Goal: Task Accomplishment & Management: Use online tool/utility

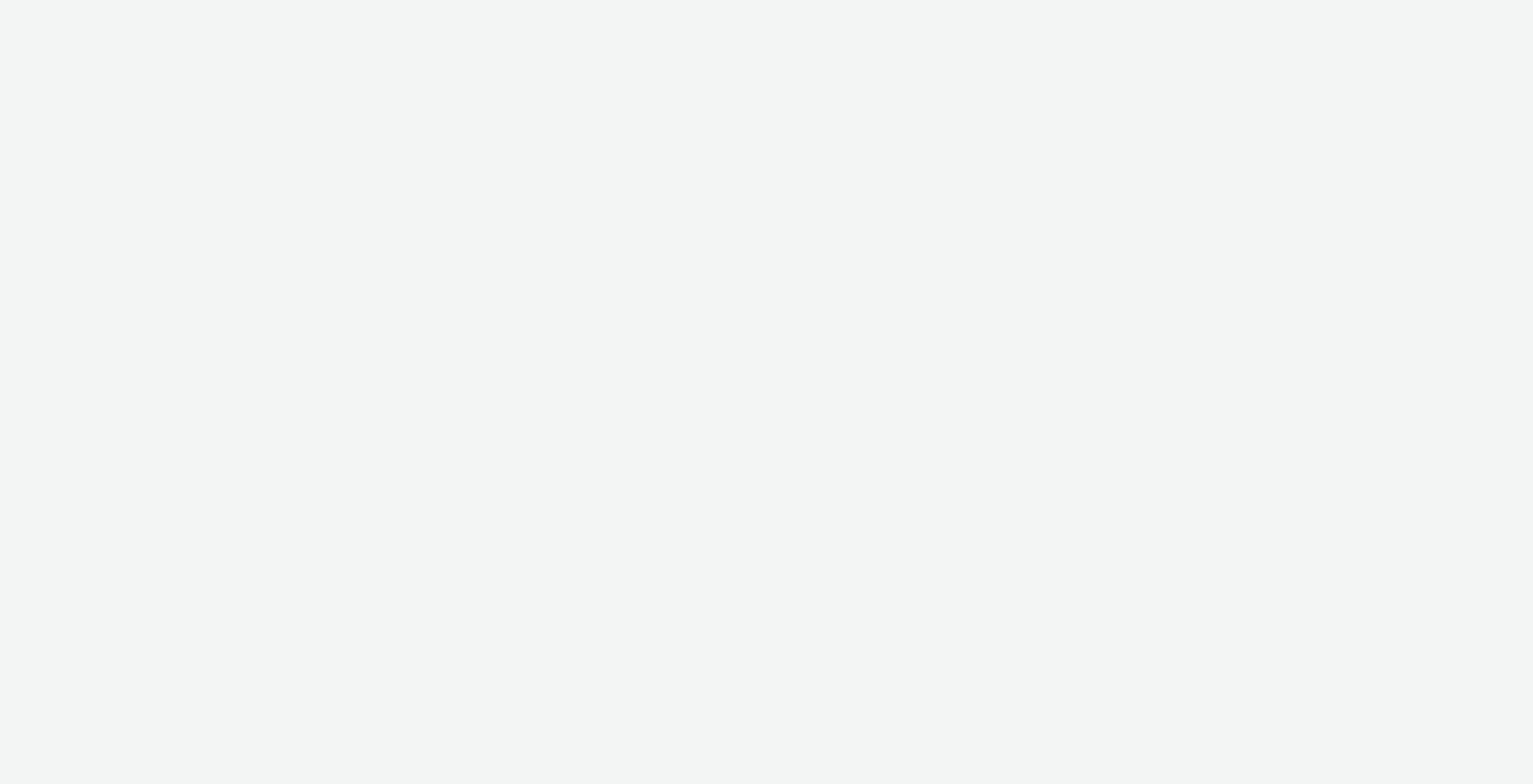
select select "c2295f28-7c96-446f-b279-53c23ee2b854"
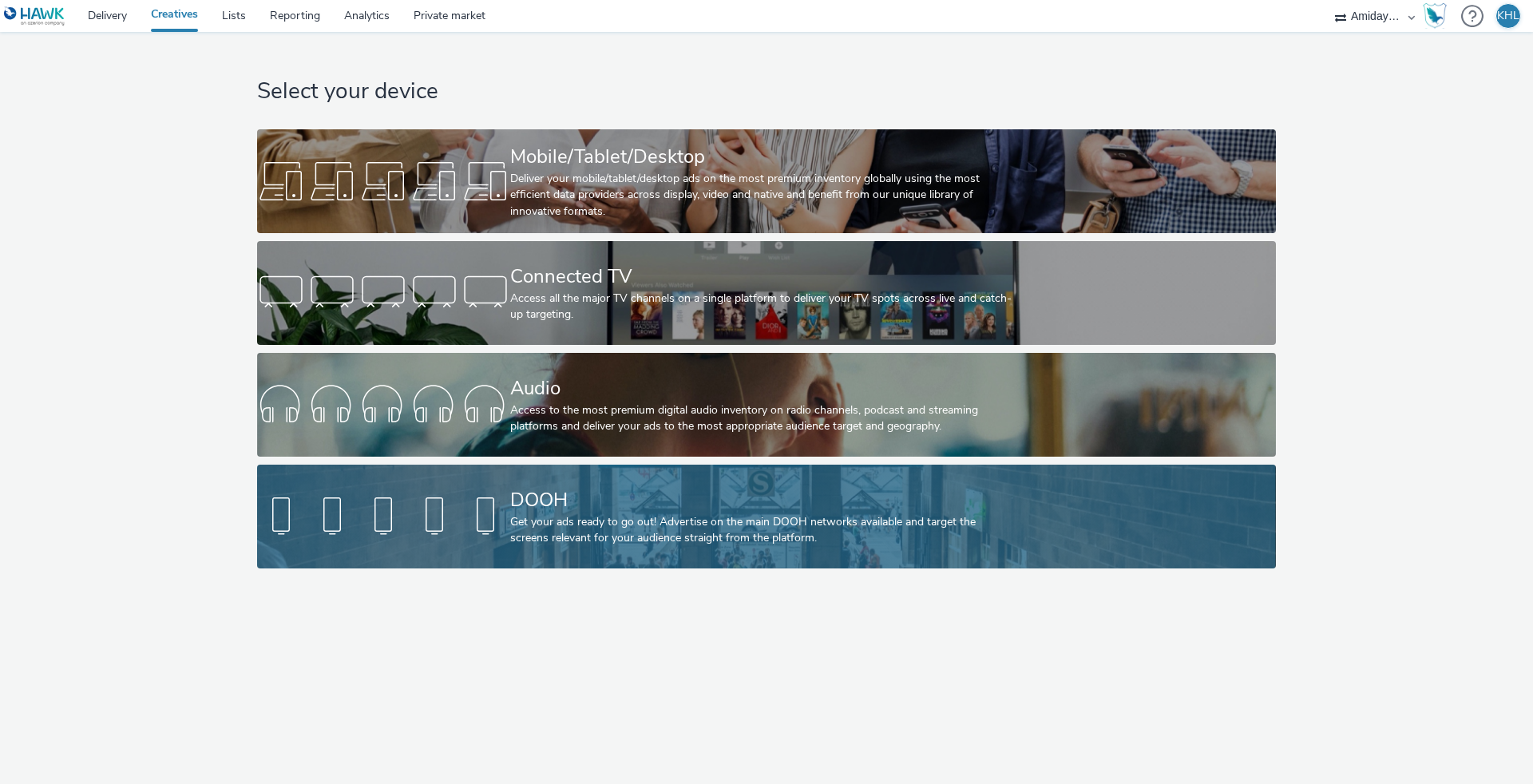
click at [557, 556] on div "DOOH Get your ads ready to go out! Advertise on the main DOOH networks availabl…" at bounding box center [763, 516] width 506 height 104
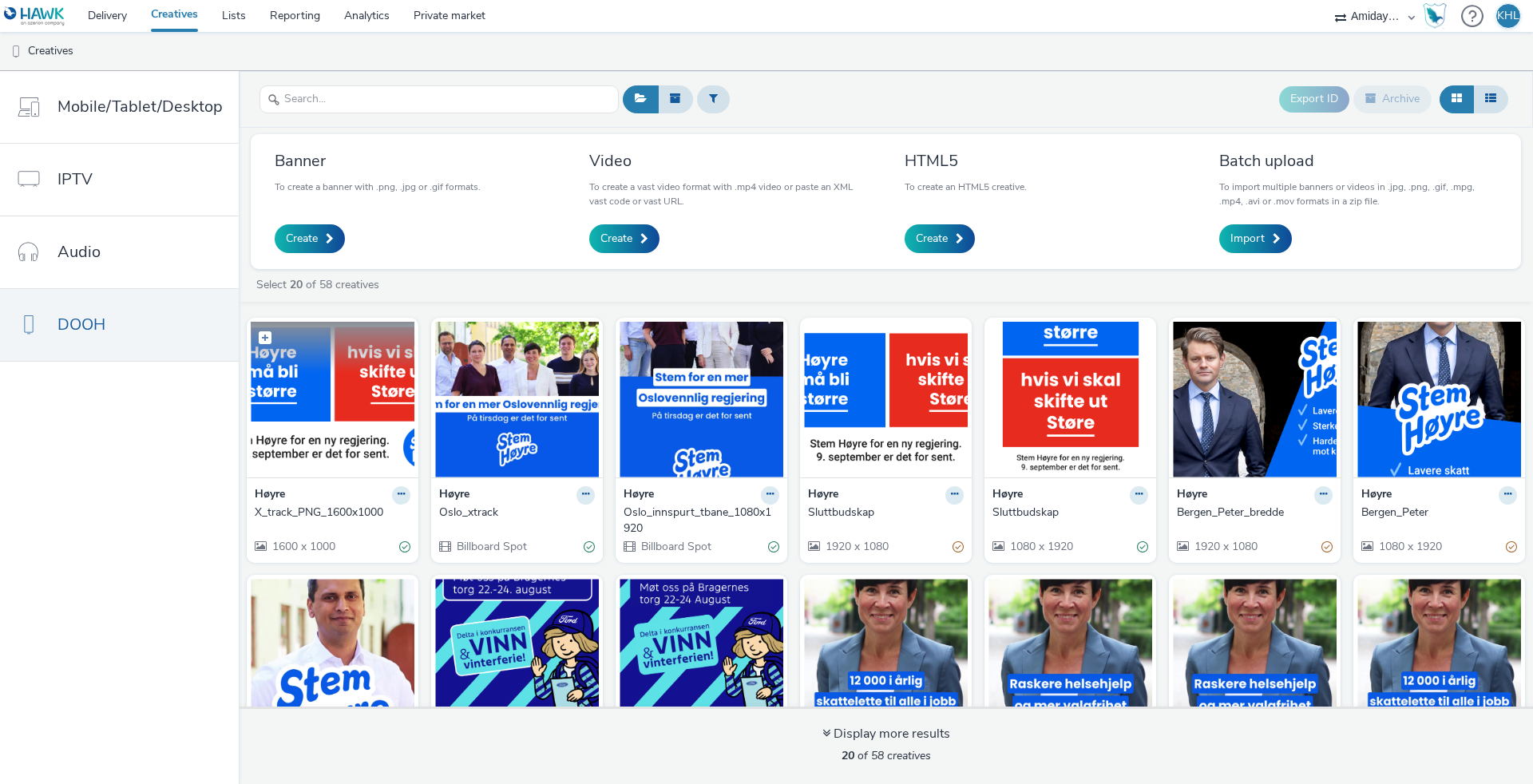
click at [359, 401] on img at bounding box center [332, 399] width 164 height 156
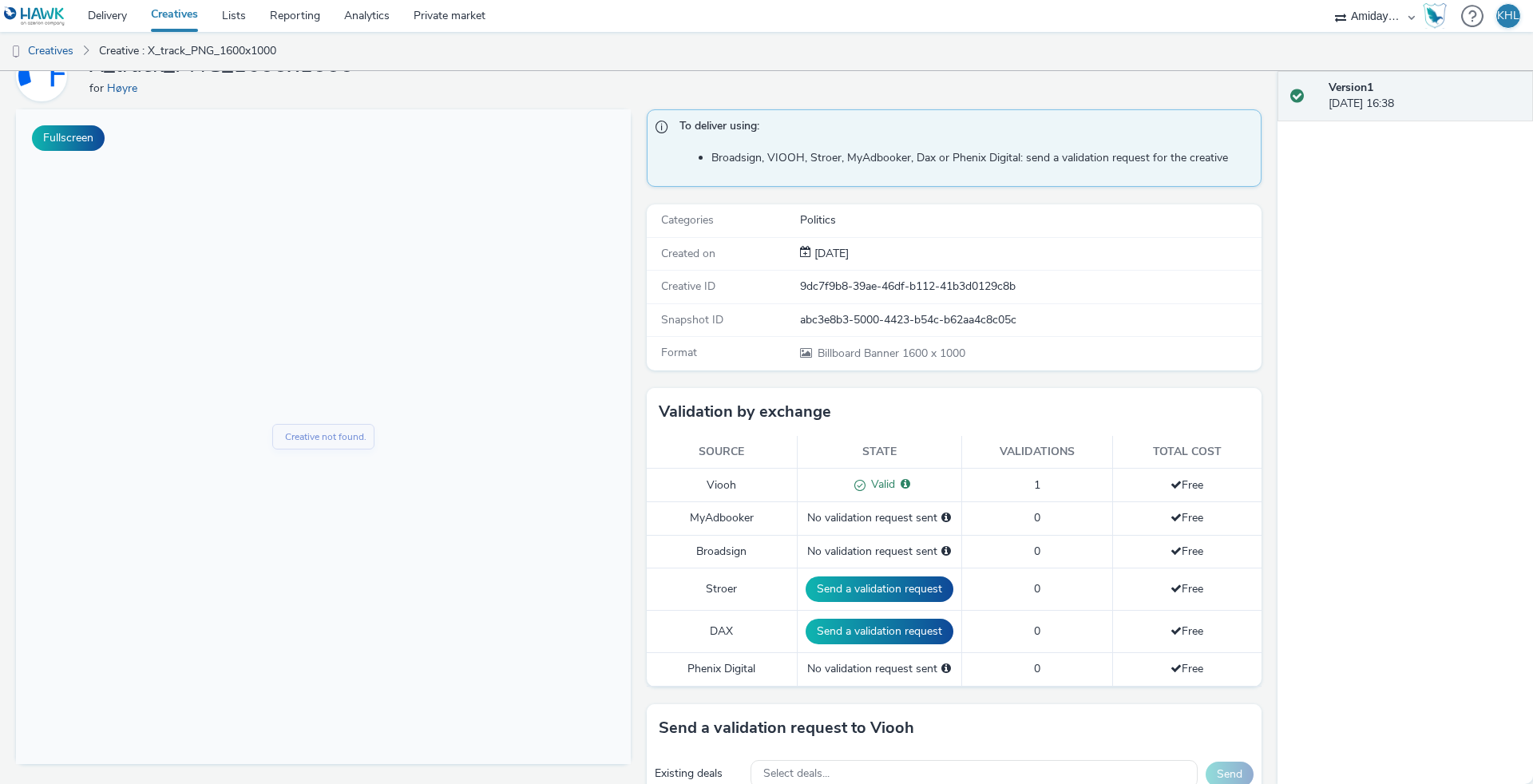
scroll to position [83, 0]
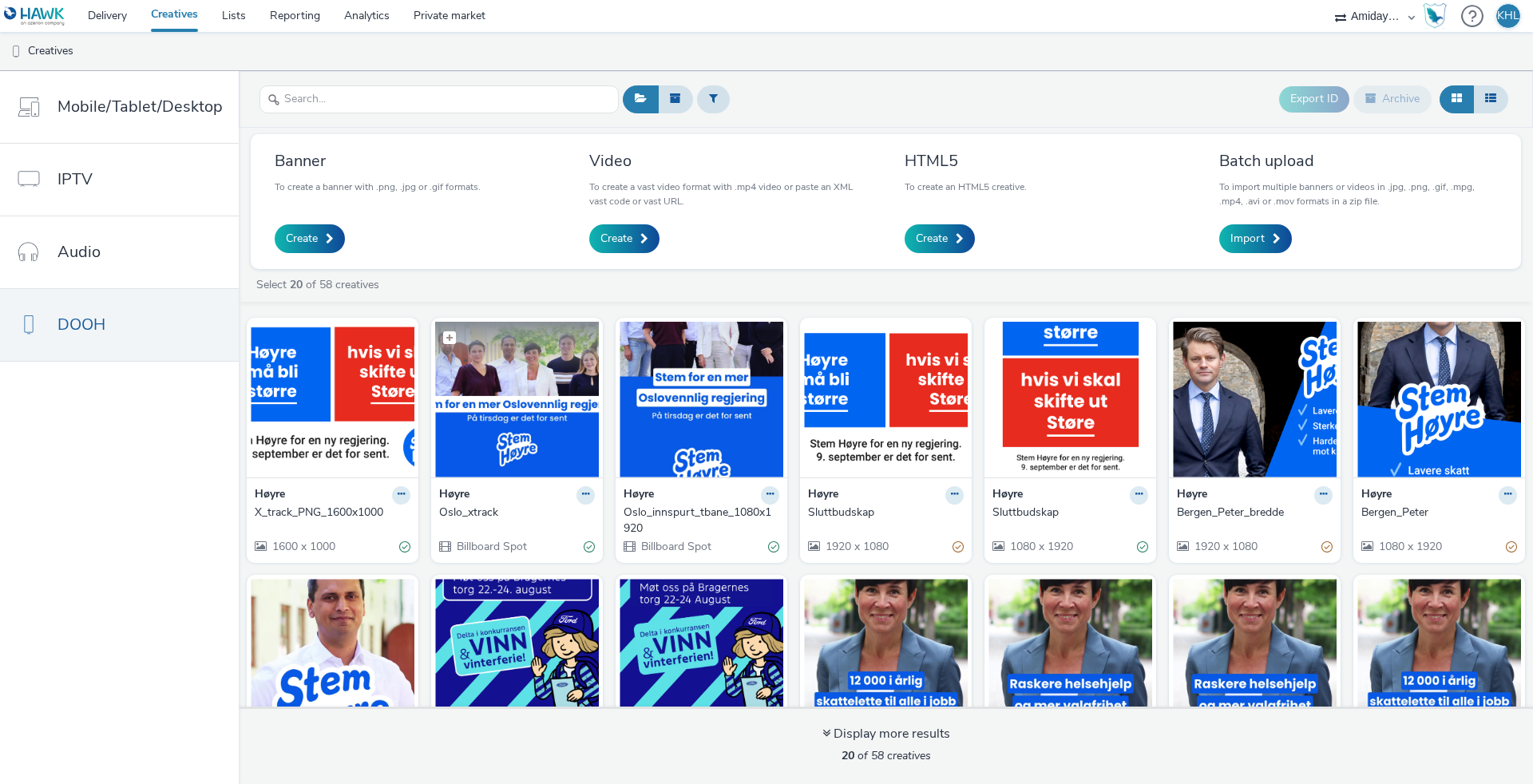
click at [505, 434] on img at bounding box center [517, 399] width 164 height 156
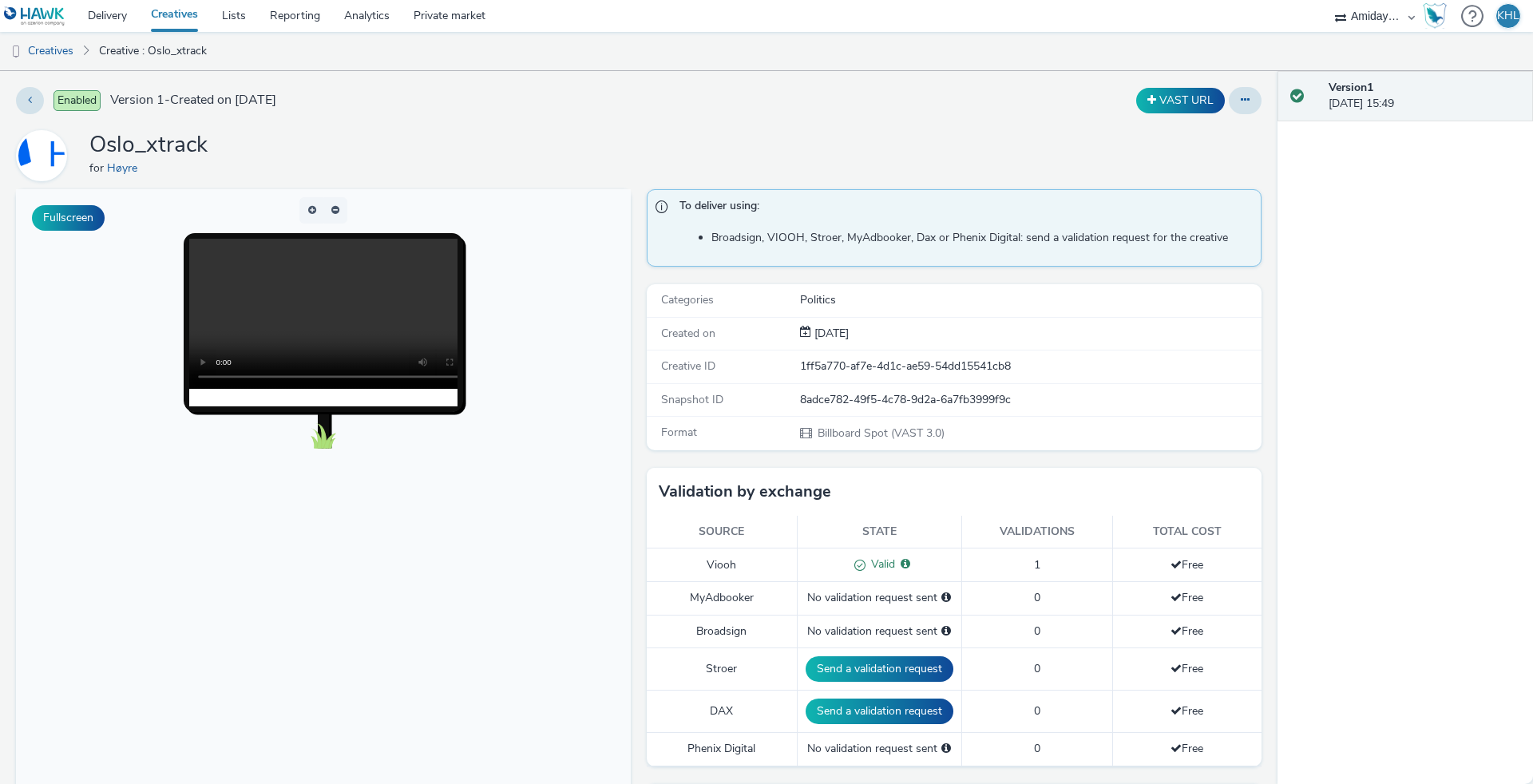
click at [301, 311] on video at bounding box center [339, 313] width 300 height 150
drag, startPoint x: 297, startPoint y: 376, endPoint x: 408, endPoint y: 382, distance: 111.2
click at [408, 382] on video at bounding box center [339, 313] width 300 height 150
click at [155, 20] on link "Creatives" at bounding box center [174, 15] width 71 height 32
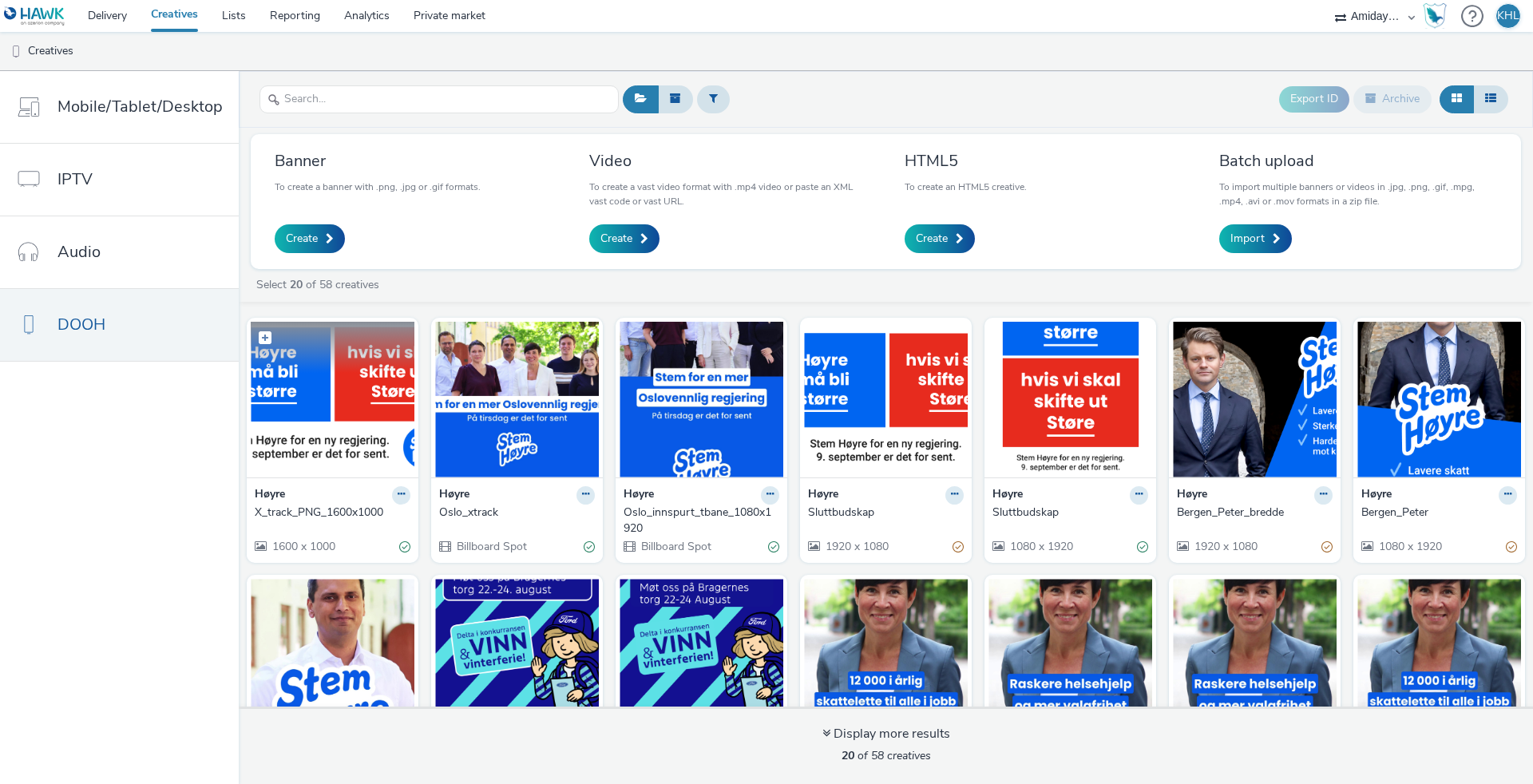
click at [314, 426] on img at bounding box center [332, 399] width 164 height 156
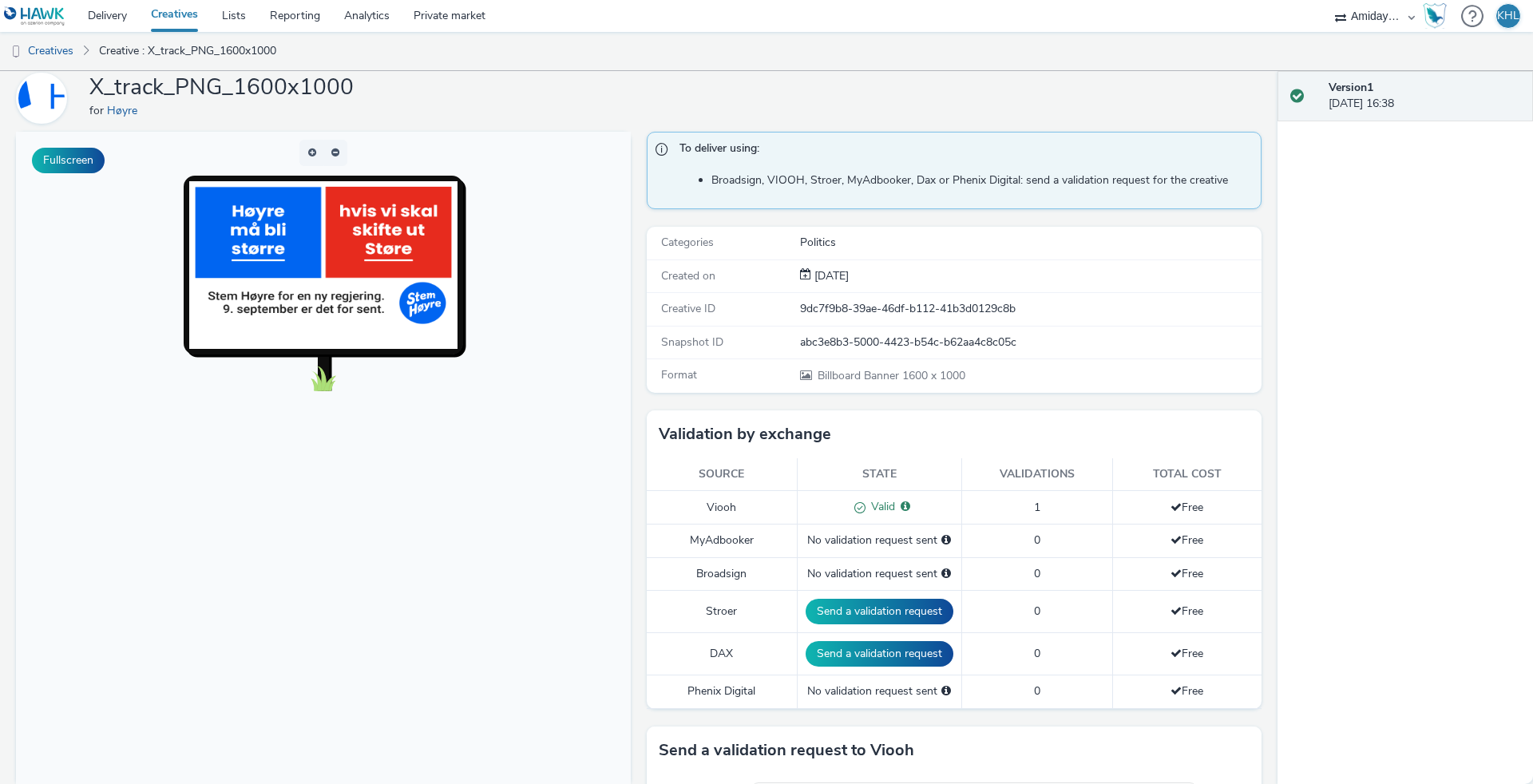
scroll to position [21, 0]
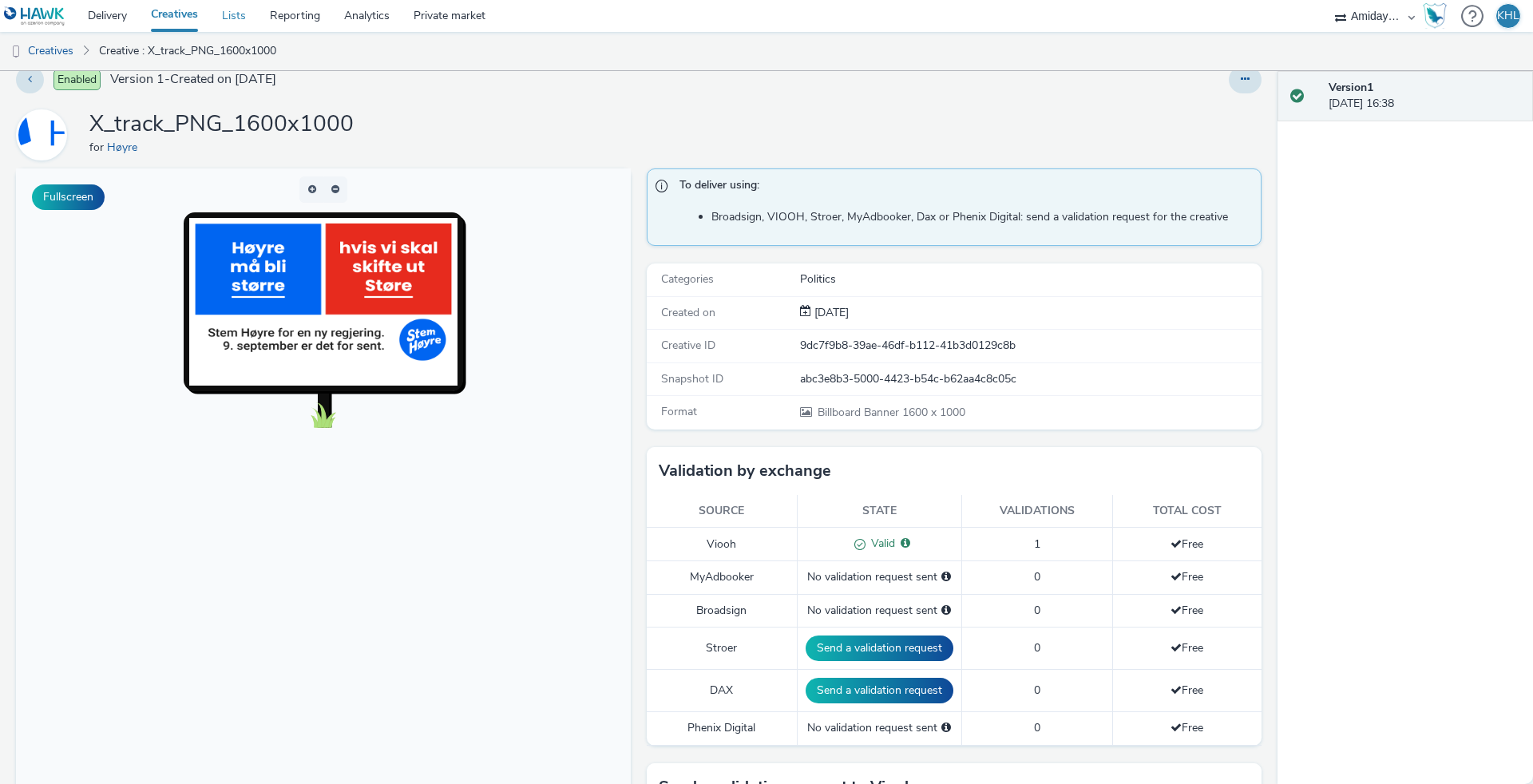
click at [228, 13] on link "Lists" at bounding box center [233, 15] width 48 height 32
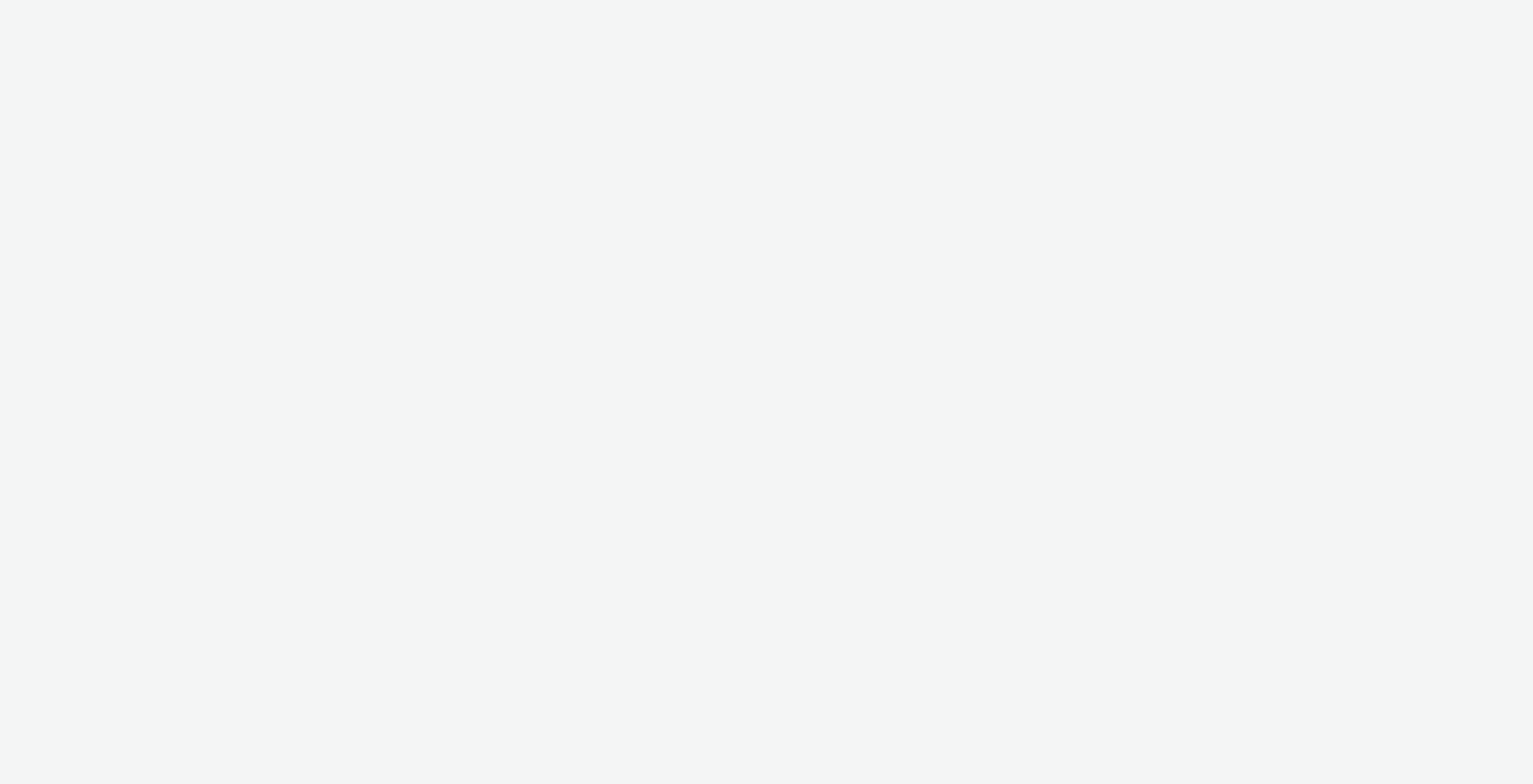
select select "c2295f28-7c96-446f-b279-53c23ee2b854"
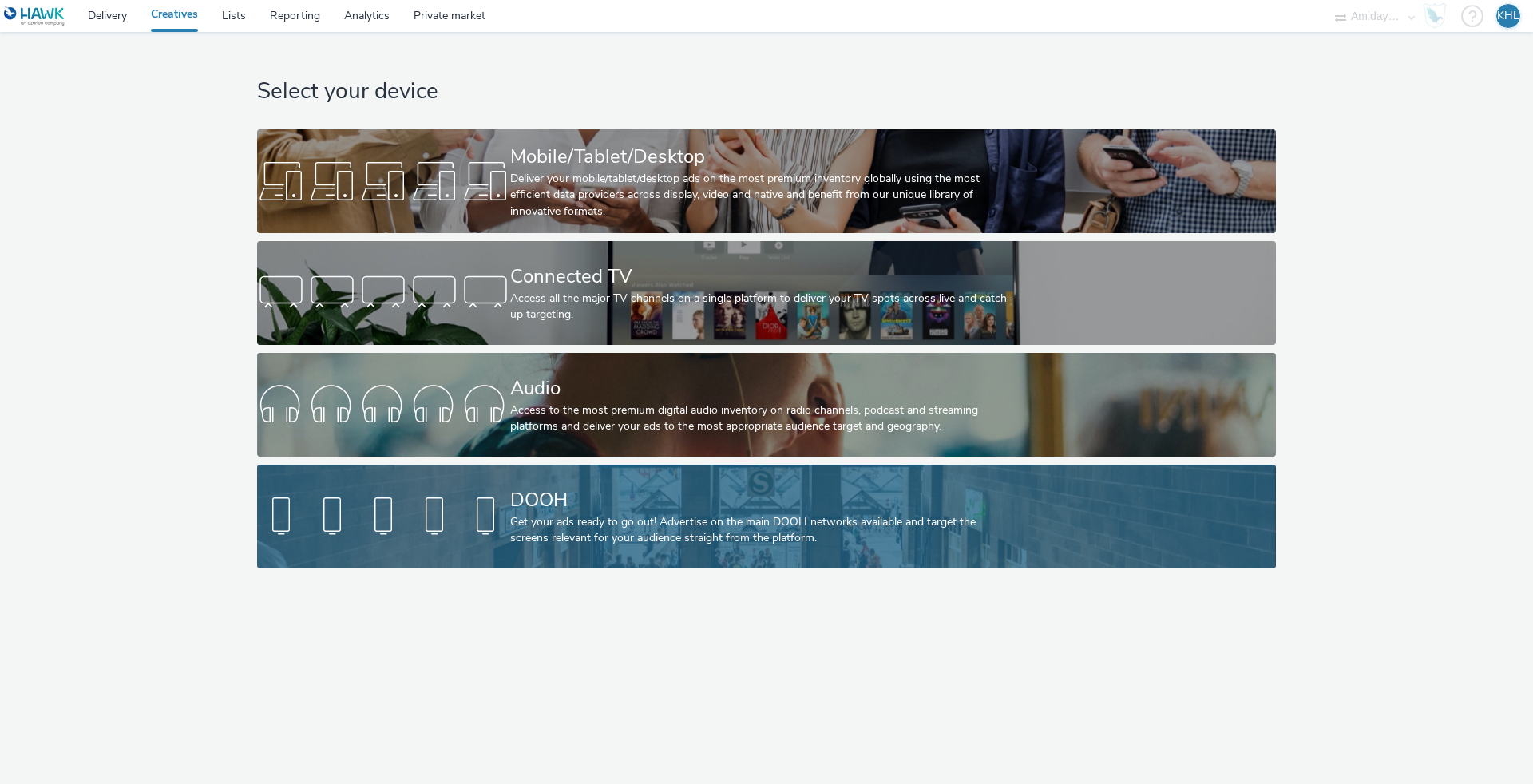
click at [468, 541] on link "DOOH Get your ads ready to go out! Advertise on the main DOOH networks availabl…" at bounding box center [766, 516] width 1018 height 104
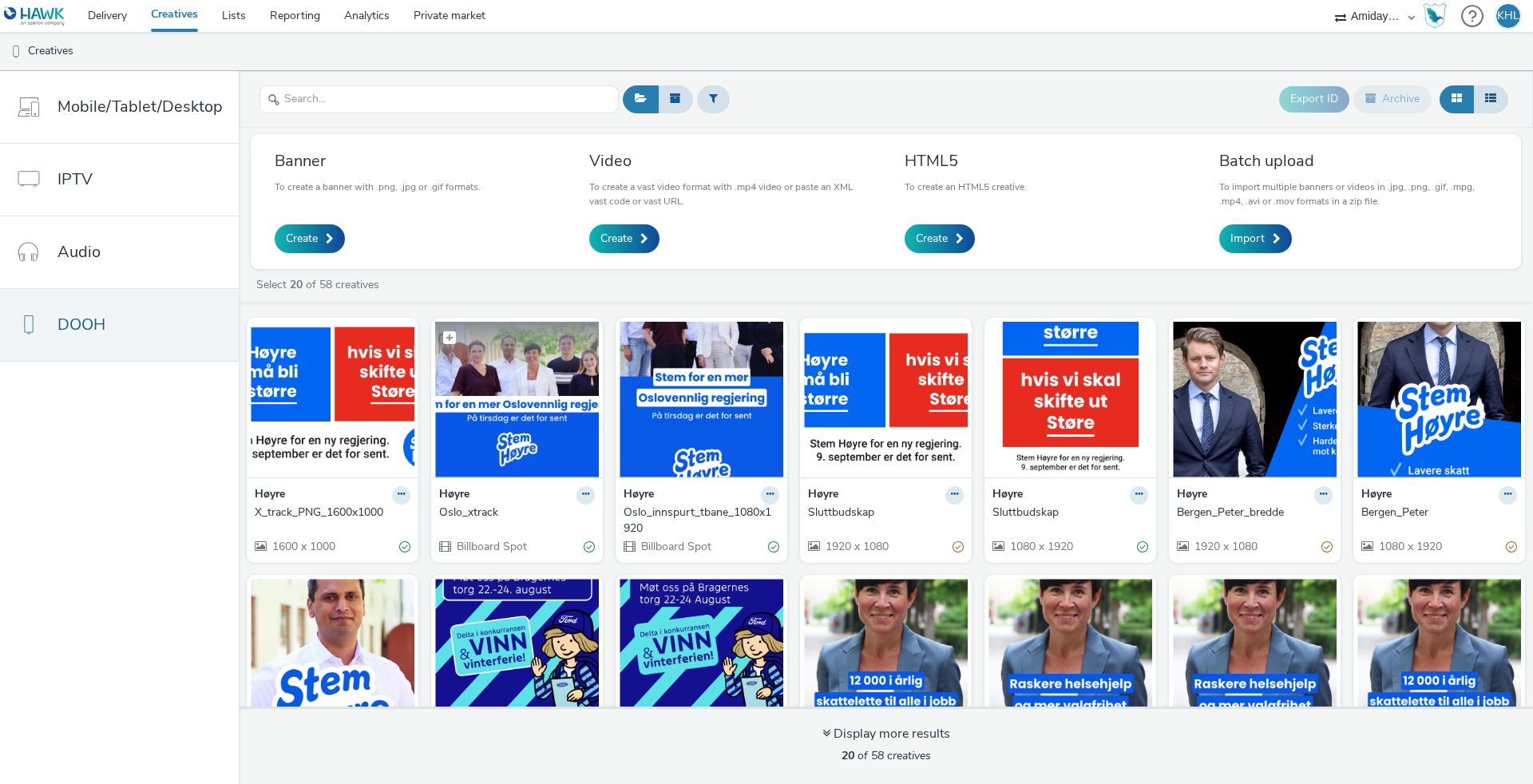
click at [556, 415] on img at bounding box center [517, 399] width 164 height 156
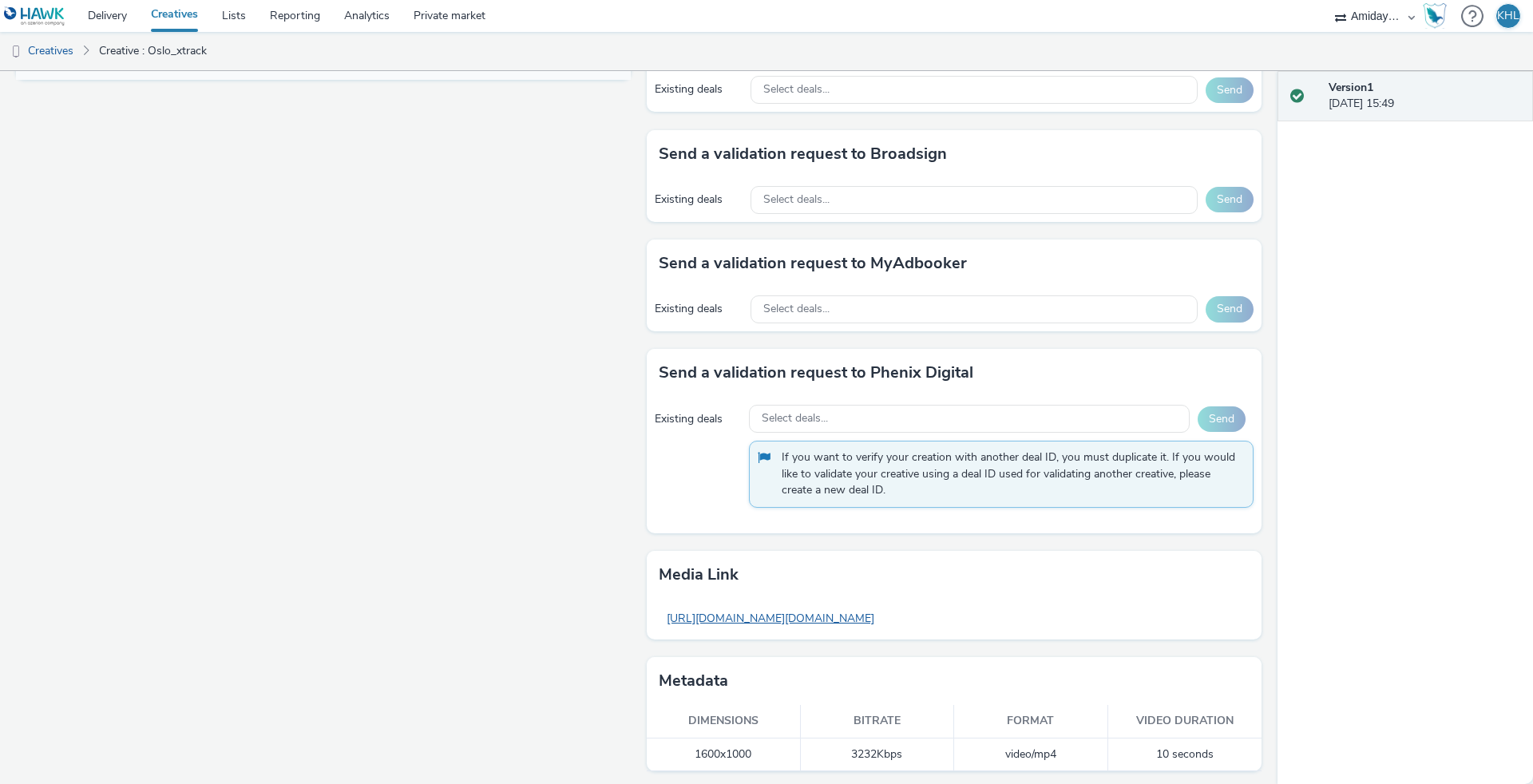
scroll to position [763, 0]
click at [878, 615] on link "[URL][DOMAIN_NAME][DOMAIN_NAME]" at bounding box center [771, 619] width 224 height 31
click at [130, 5] on link "Delivery" at bounding box center [108, 15] width 63 height 32
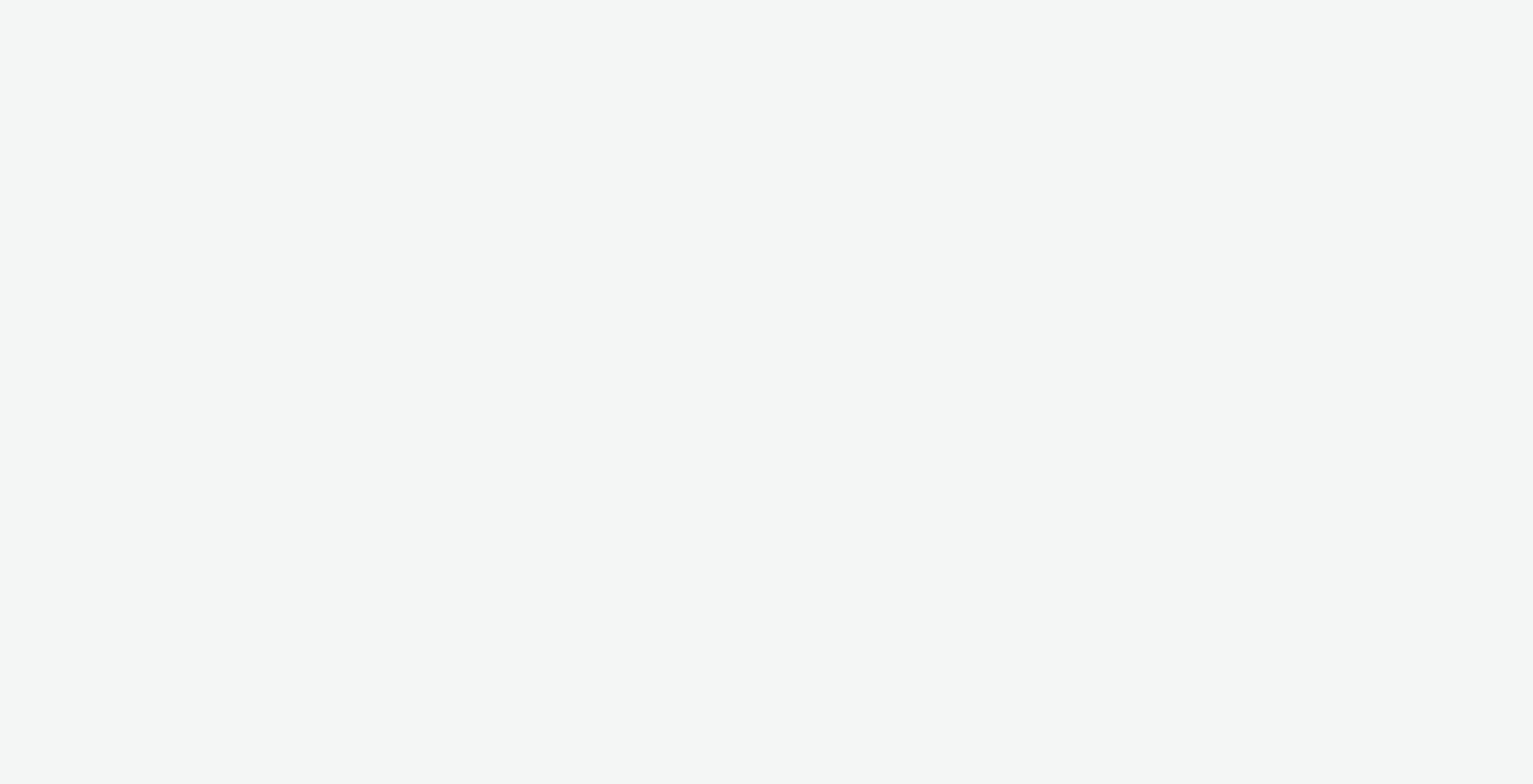
select select "c2295f28-7c96-446f-b279-53c23ee2b854"
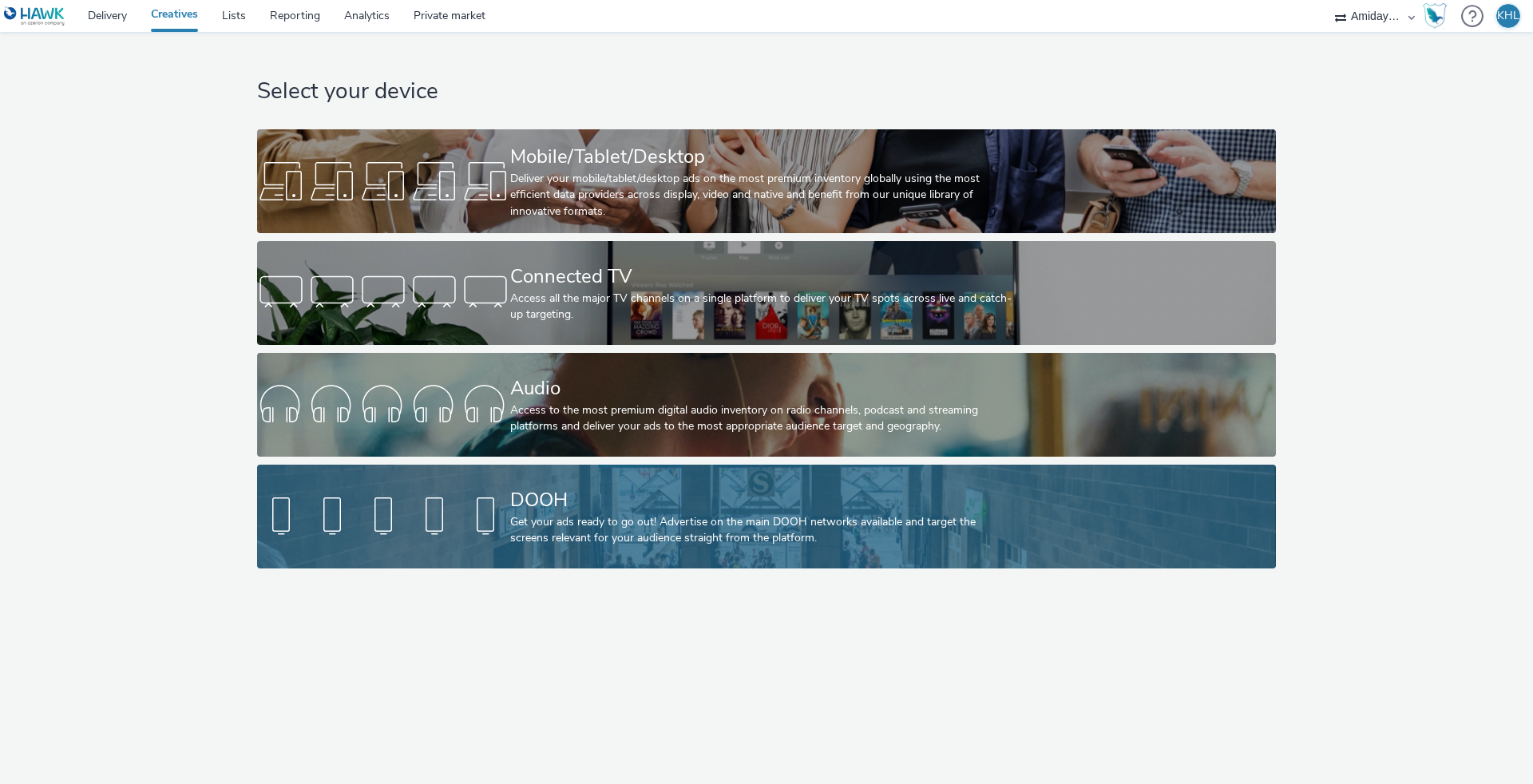
click at [591, 538] on div "Get your ads ready to go out! Advertise on the main DOOH networks available and…" at bounding box center [763, 530] width 506 height 32
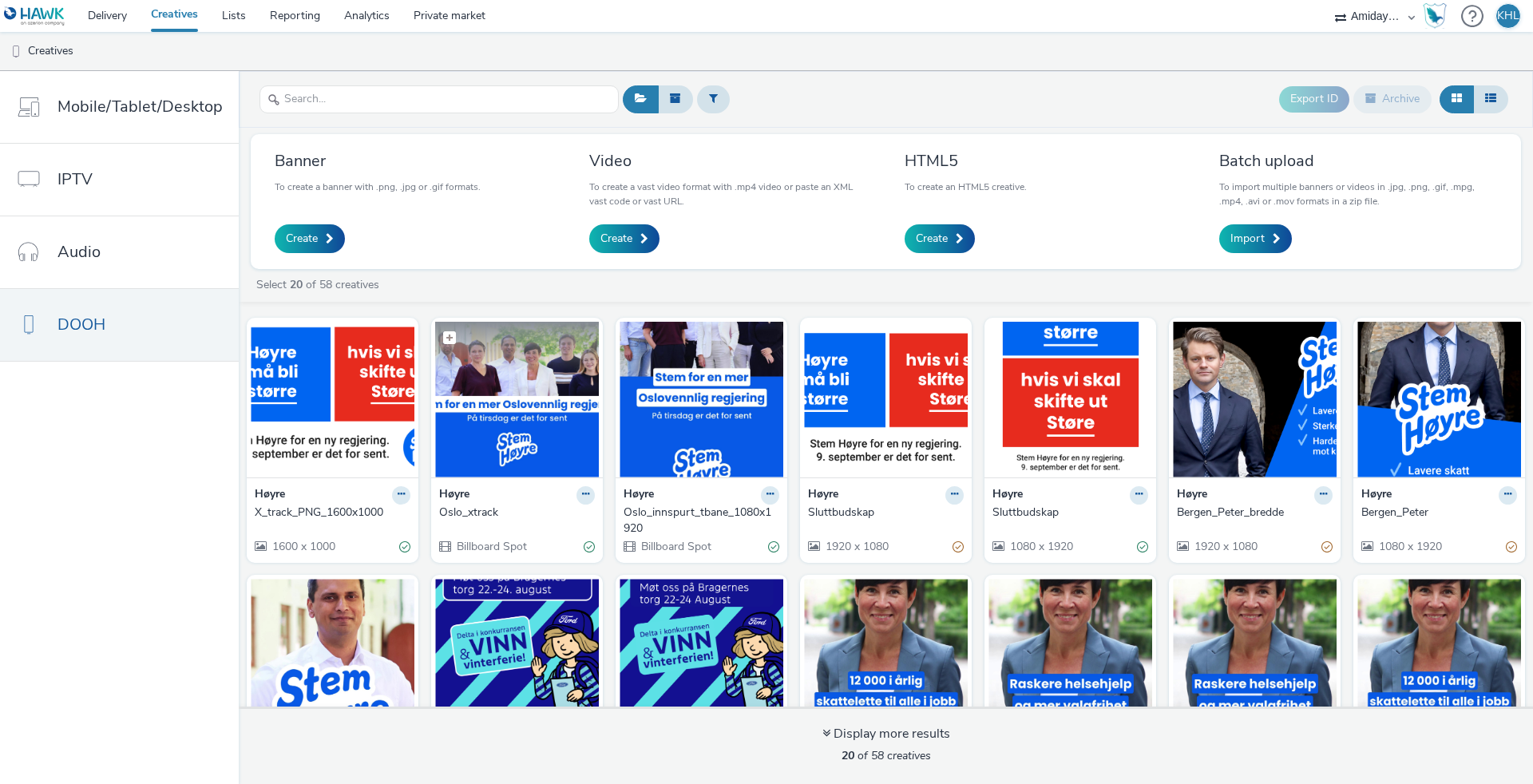
click at [523, 419] on img at bounding box center [517, 399] width 164 height 156
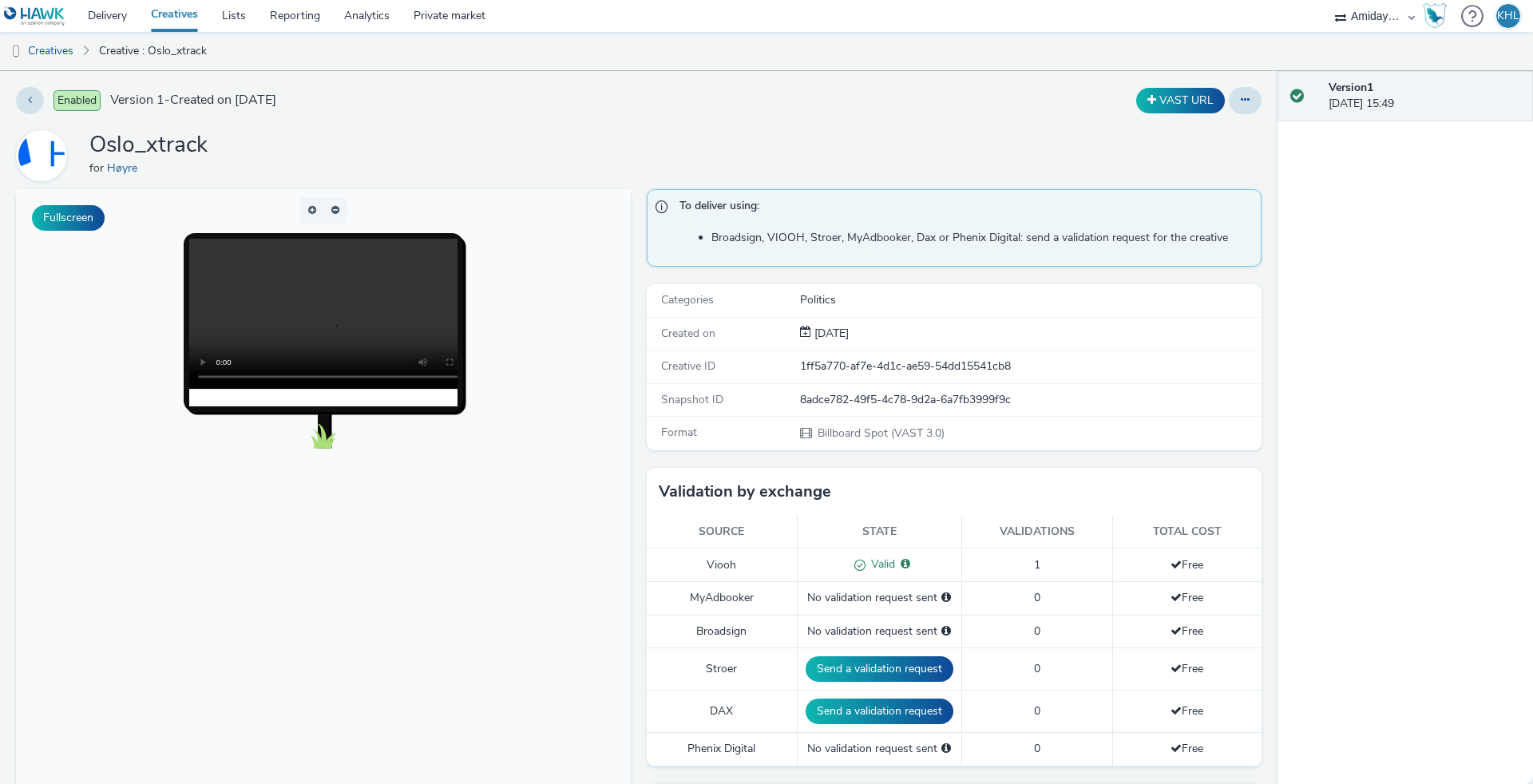
scroll to position [15, 0]
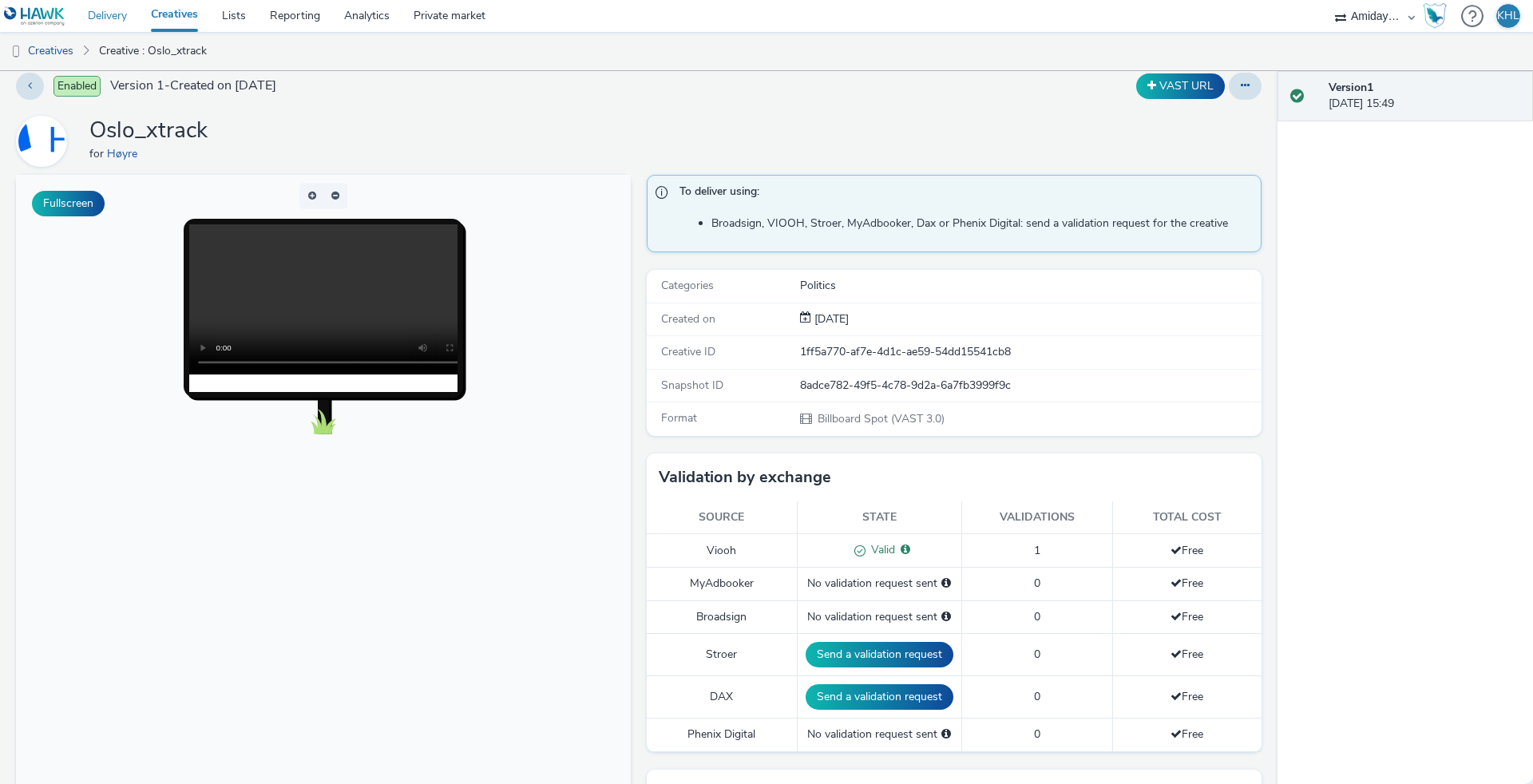
click at [126, 24] on link "Delivery" at bounding box center [108, 15] width 63 height 32
